Goal: Task Accomplishment & Management: Use online tool/utility

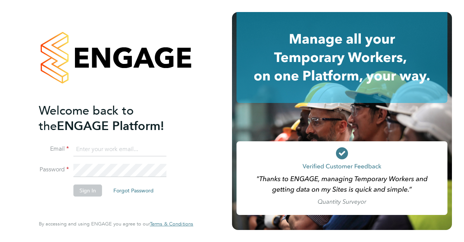
type input "[PERSON_NAME][EMAIL_ADDRESS][DOMAIN_NAME]"
click at [79, 190] on button "Sign In" at bounding box center [87, 191] width 29 height 12
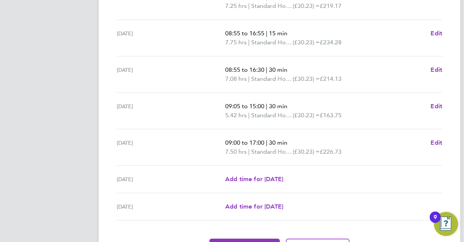
scroll to position [306, 0]
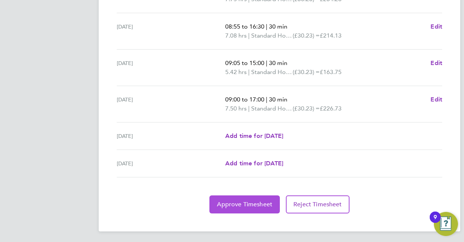
click at [251, 198] on button "Approve Timesheet" at bounding box center [244, 205] width 70 height 18
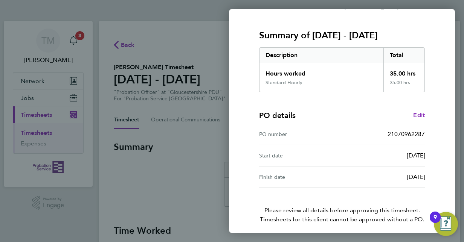
scroll to position [117, 0]
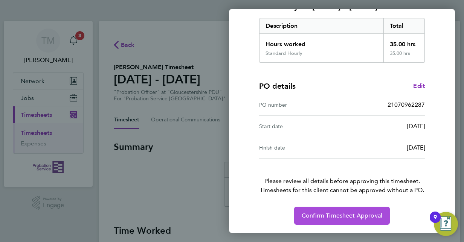
click at [356, 217] on span "Confirm Timesheet Approval" at bounding box center [341, 216] width 81 height 8
